Goal: Transaction & Acquisition: Register for event/course

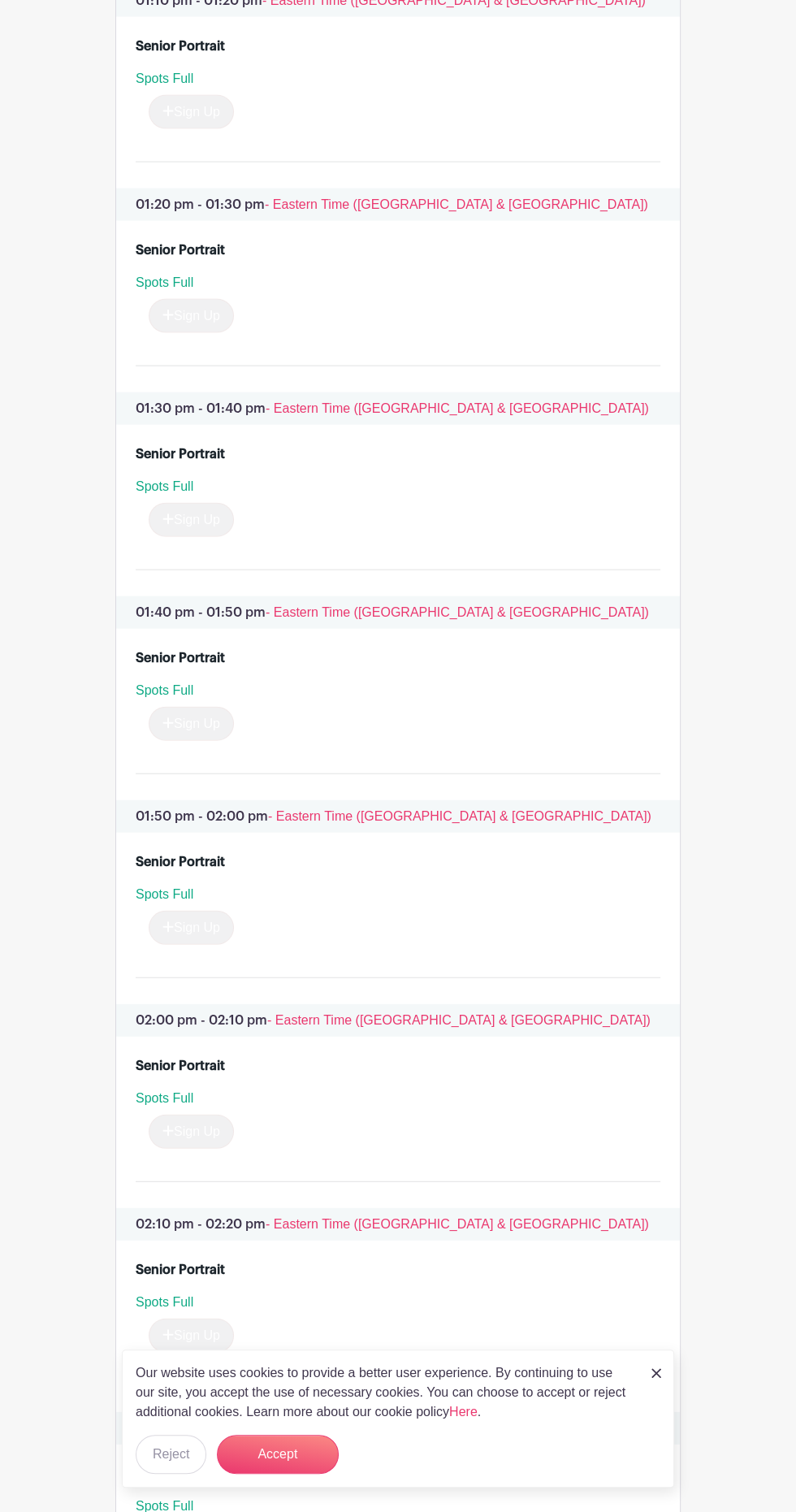
scroll to position [7094, 0]
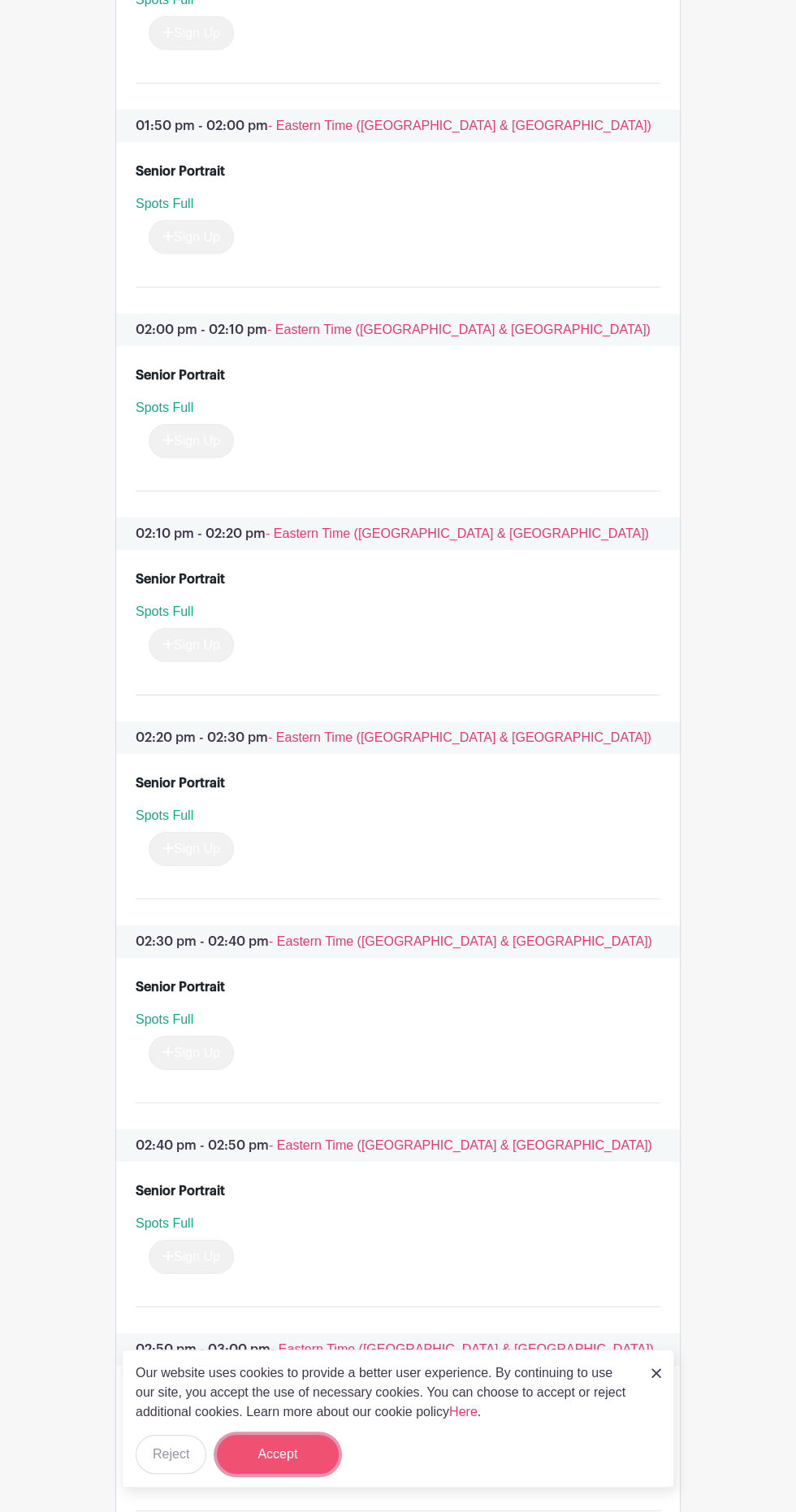
click at [311, 1474] on button "Accept" at bounding box center [278, 1454] width 122 height 39
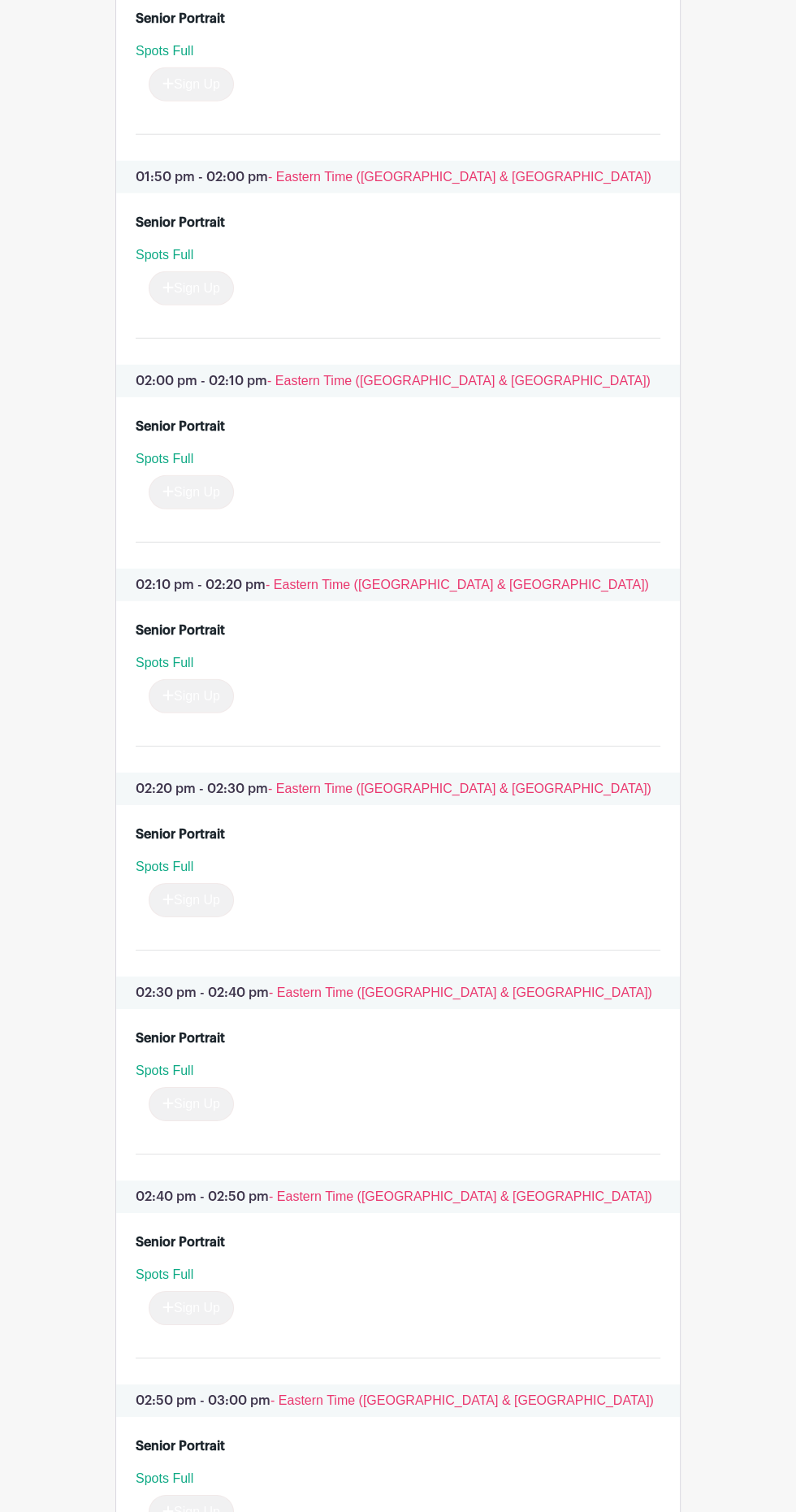
scroll to position [7001, 0]
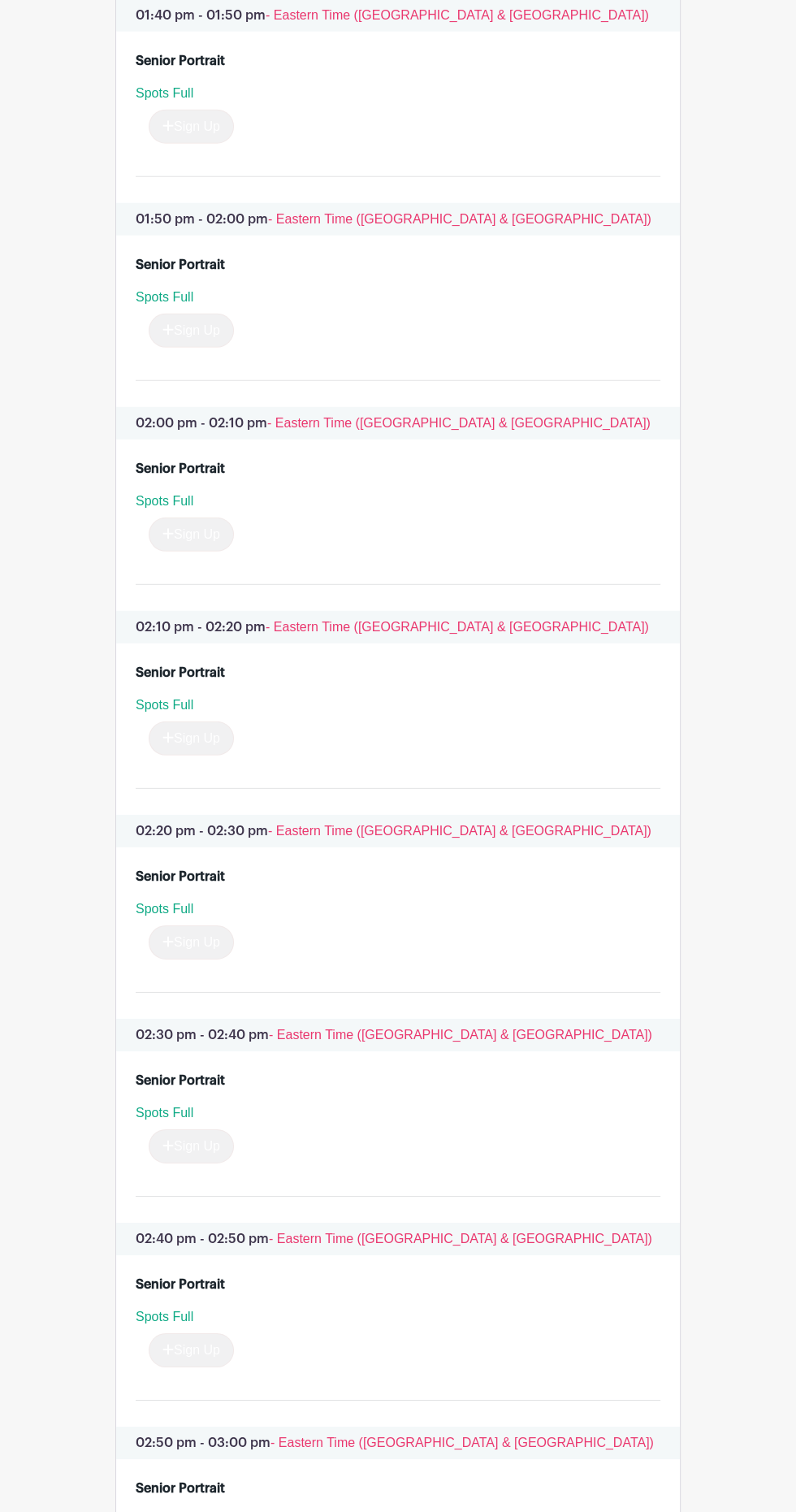
click at [192, 721] on div "Sign Up" at bounding box center [184, 738] width 98 height 34
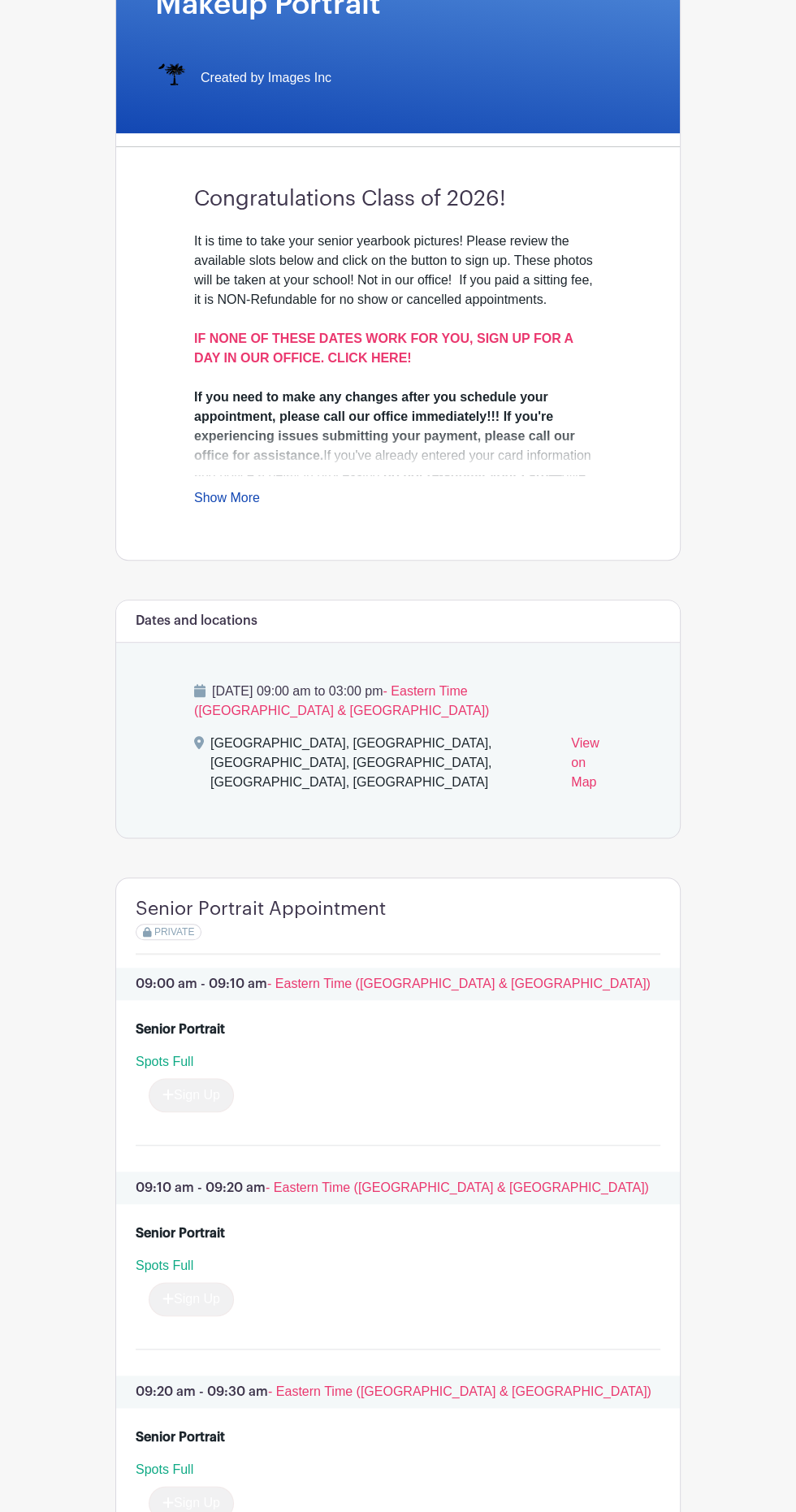
scroll to position [295, 0]
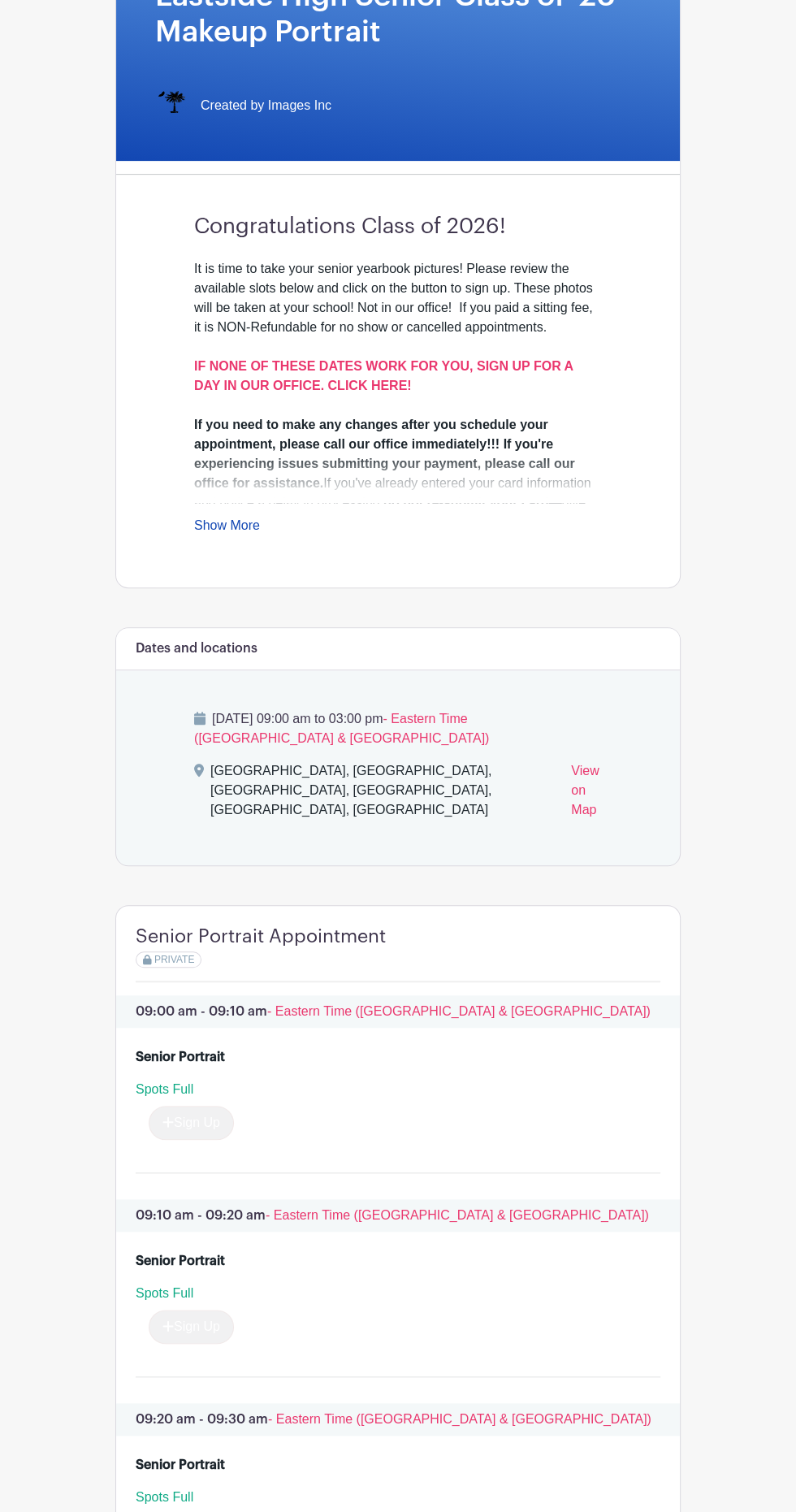
click at [222, 497] on div "If you need to make any changes after you schedule your appointment, please cal…" at bounding box center [398, 473] width 408 height 117
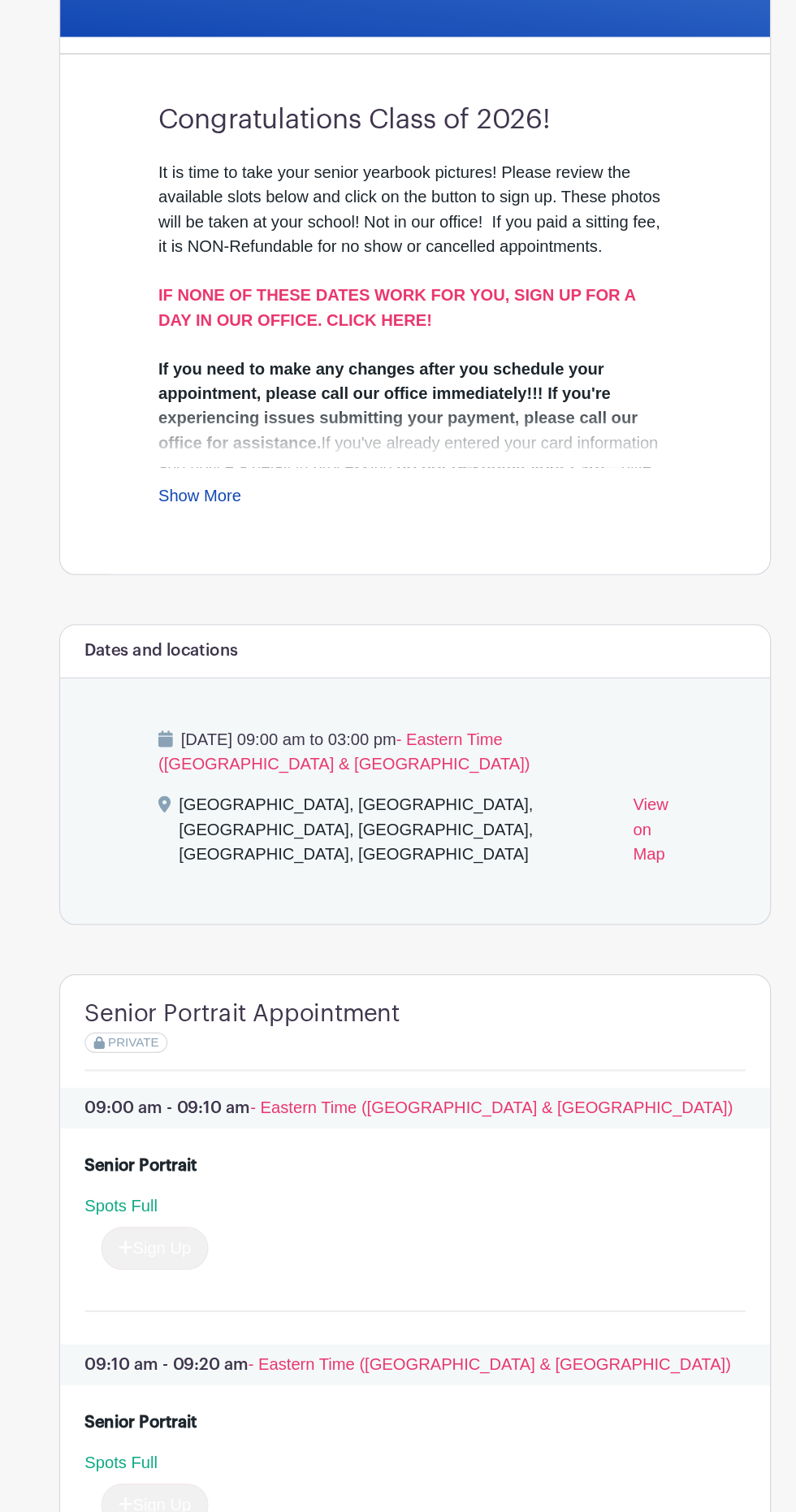
click at [205, 522] on link "Show More" at bounding box center [226, 529] width 66 height 20
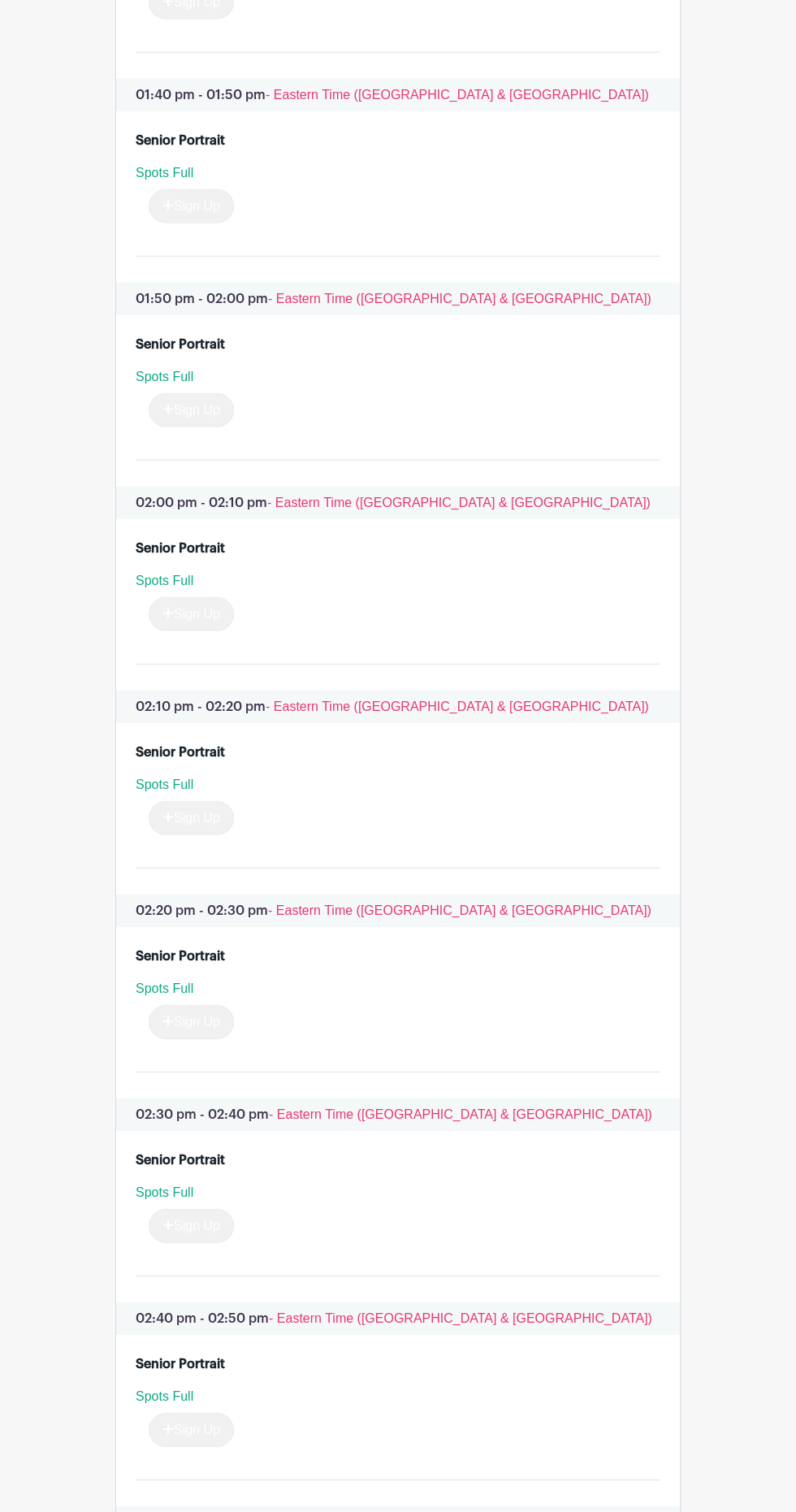
scroll to position [7094, 0]
